Goal: Task Accomplishment & Management: Manage account settings

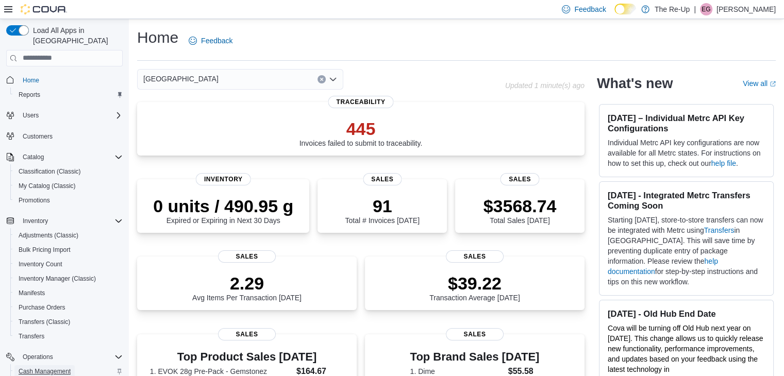
click at [47, 368] on span "Cash Management" at bounding box center [45, 372] width 52 height 8
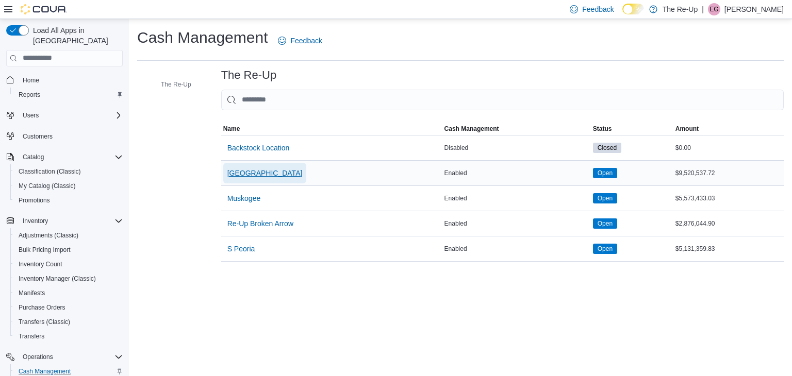
click at [244, 176] on span "Bartlesville" at bounding box center [264, 173] width 75 height 10
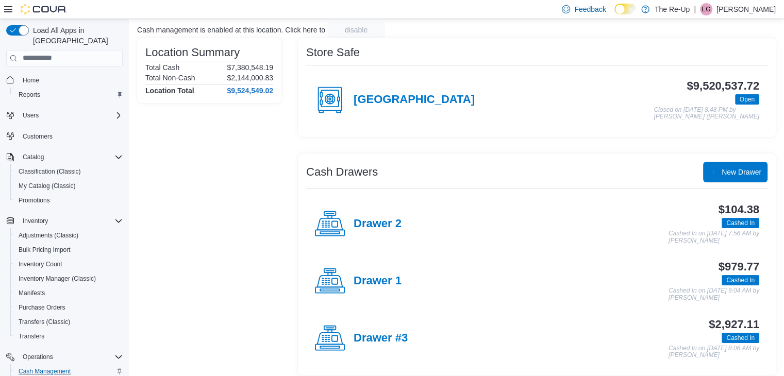
scroll to position [73, 0]
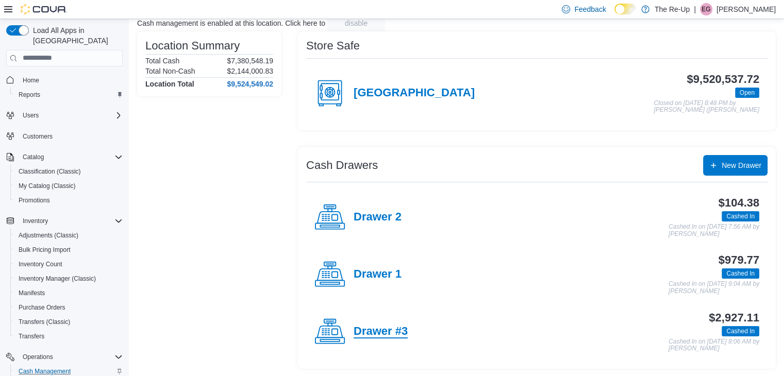
click at [394, 327] on h4 "Drawer #3" at bounding box center [381, 331] width 54 height 13
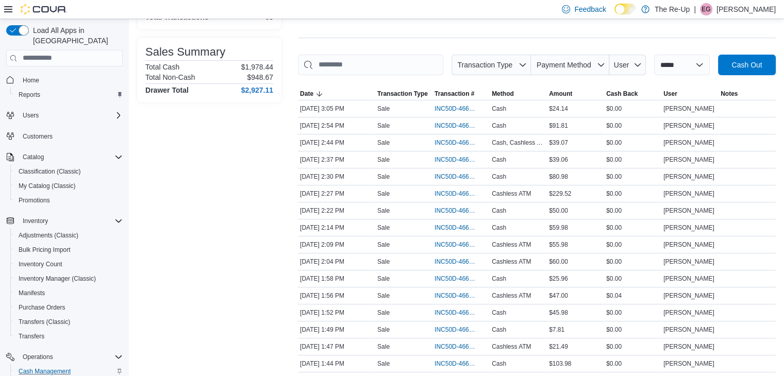
scroll to position [124, 0]
click at [443, 293] on span "INC50D-466018" at bounding box center [456, 295] width 43 height 8
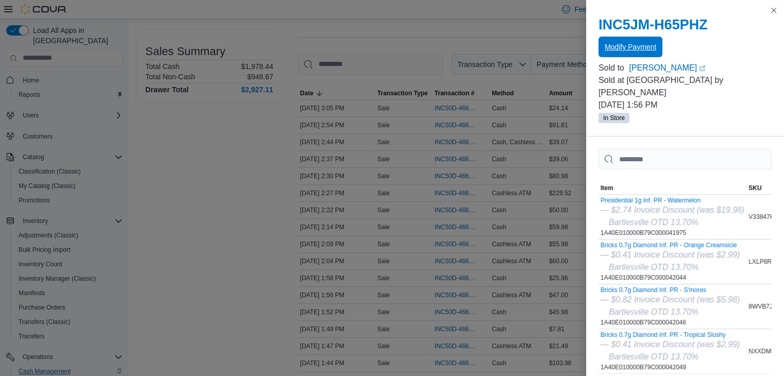
click at [635, 48] on span "Modify Payment" at bounding box center [631, 47] width 52 height 10
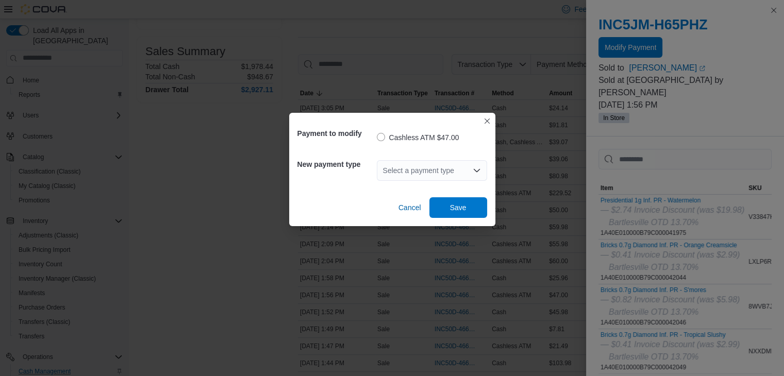
click at [397, 167] on div "Select a payment type" at bounding box center [432, 170] width 110 height 21
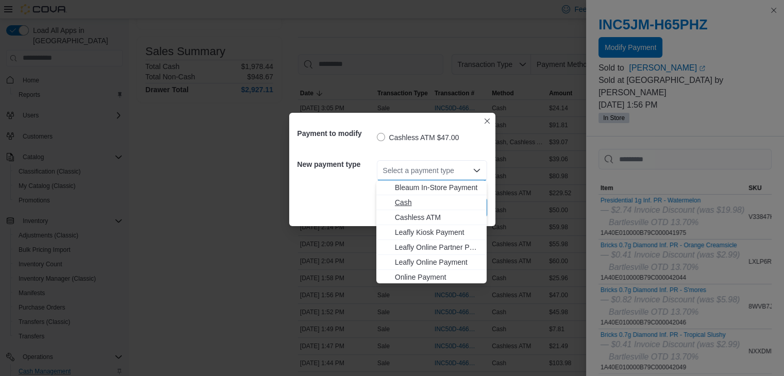
click at [406, 204] on span "Cash" at bounding box center [438, 202] width 86 height 10
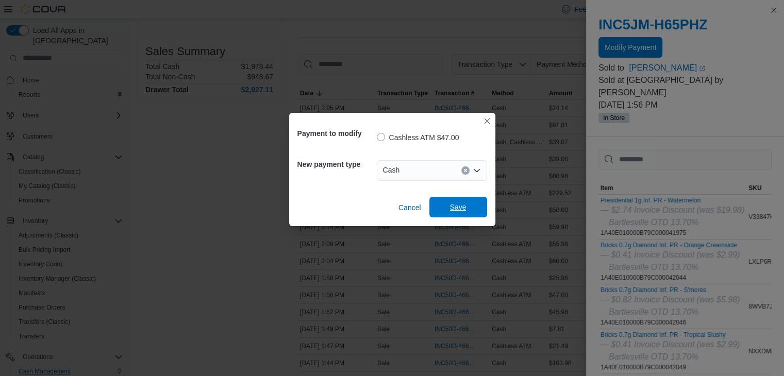
click at [441, 204] on span "Save" at bounding box center [458, 207] width 45 height 21
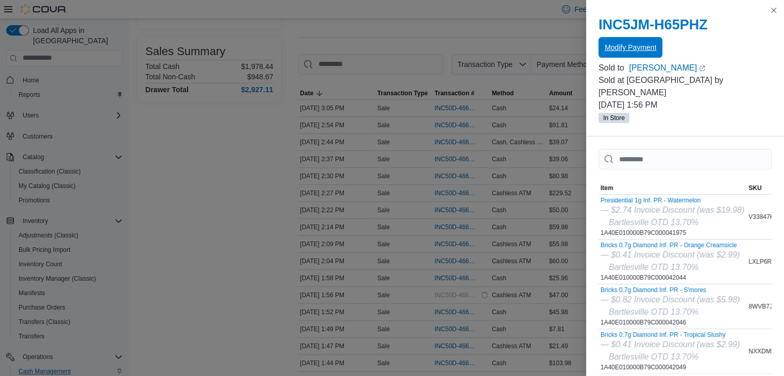
scroll to position [0, 0]
